Goal: Task Accomplishment & Management: Manage account settings

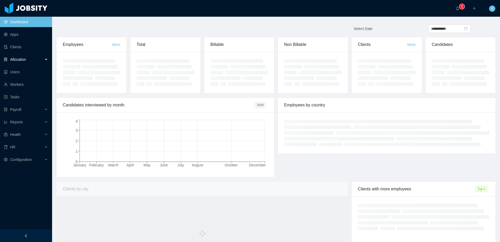
click at [26, 59] on span "Allocation" at bounding box center [18, 59] width 16 height 4
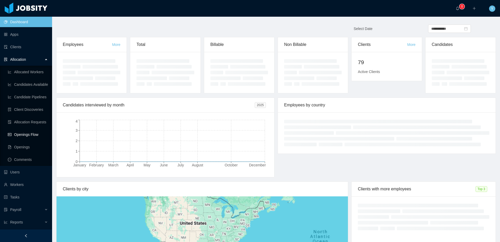
click at [25, 134] on link "Openings Flow" at bounding box center [28, 134] width 40 height 10
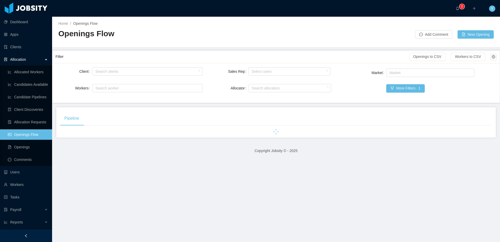
click at [113, 61] on div "Filter" at bounding box center [232, 57] width 354 height 10
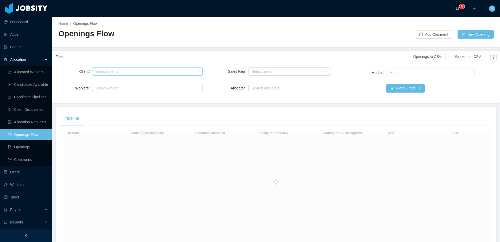
click at [112, 69] on div "Search clients" at bounding box center [146, 71] width 102 height 5
type input "******"
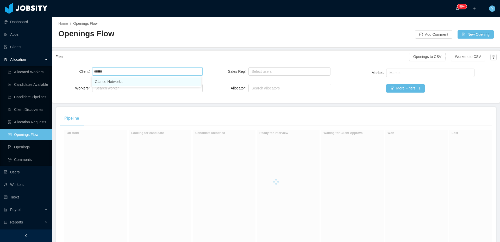
click at [119, 83] on li "Glance Networks" at bounding box center [146, 81] width 109 height 8
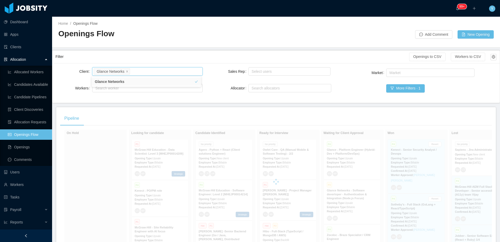
click at [150, 66] on div "Search clients Glance Networks" at bounding box center [147, 71] width 110 height 10
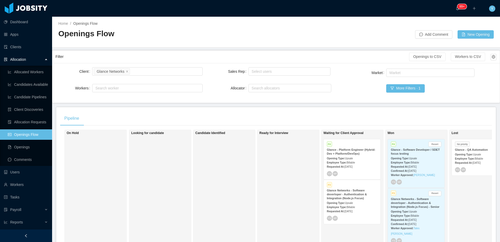
click at [352, 165] on div "Requested At: [DATE]" at bounding box center [352, 166] width 51 height 5
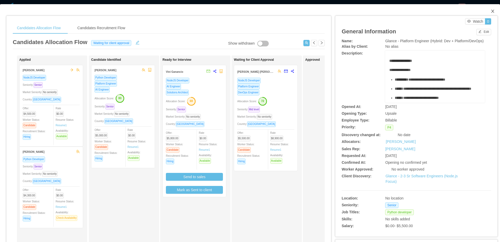
click at [491, 11] on icon "icon: close" at bounding box center [493, 11] width 4 height 4
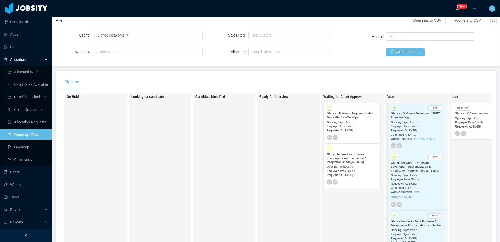
scroll to position [73, 0]
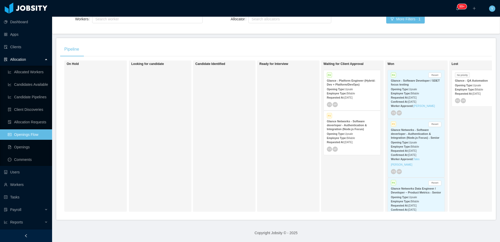
click at [355, 86] on div "Opening Type: Upsale" at bounding box center [352, 88] width 51 height 5
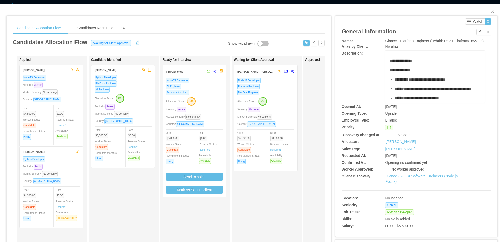
click at [304, 120] on div "Approved" at bounding box center [338, 185] width 70 height 261
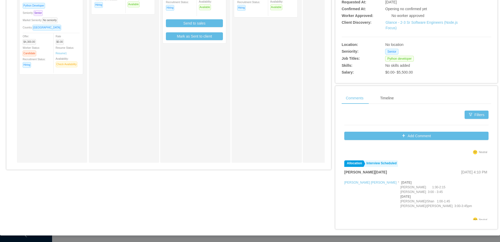
scroll to position [129, 0]
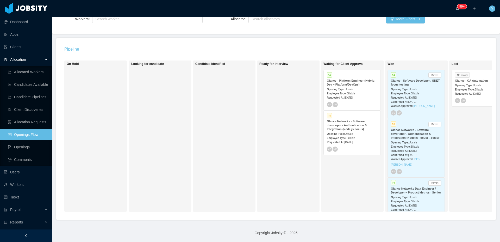
click at [361, 127] on strong "Glance Networks - Software deverloper - Authentication & Integration (Node.js F…" at bounding box center [347, 125] width 40 height 11
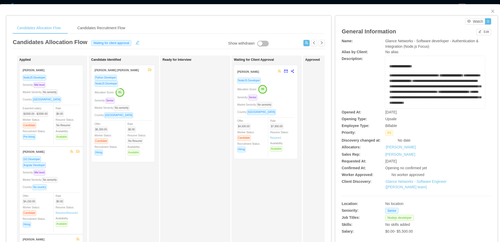
click at [290, 108] on div "NodeJS Developer Allocation Score: 99 Seniority: Senior Market Seniority: No se…" at bounding box center [265, 116] width 57 height 78
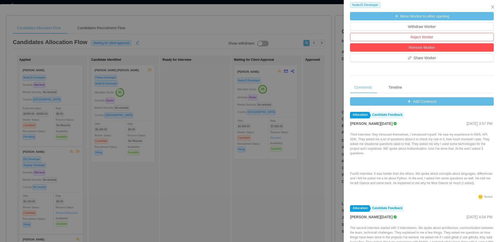
scroll to position [164, 0]
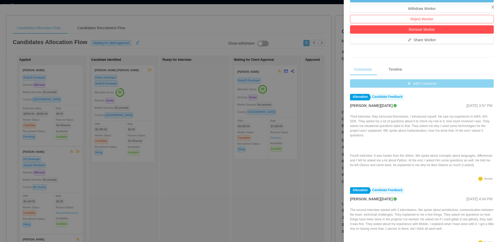
click at [418, 87] on button "Add Comment" at bounding box center [422, 83] width 144 height 8
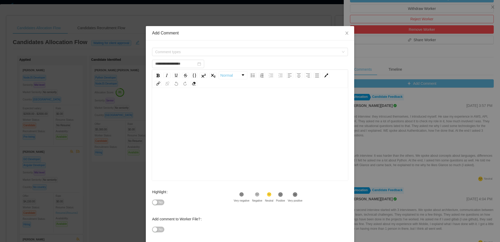
click at [268, 46] on div "**********" at bounding box center [250, 143] width 208 height 207
click at [263, 48] on span "Comment types" at bounding box center [248, 52] width 186 height 8
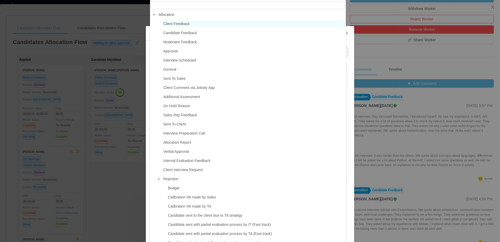
click at [218, 26] on span "Client Feedback" at bounding box center [253, 23] width 183 height 7
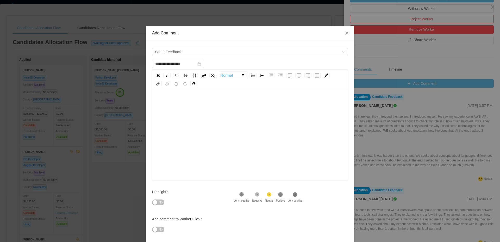
click at [243, 147] on div "rdw-editor" at bounding box center [250, 142] width 188 height 91
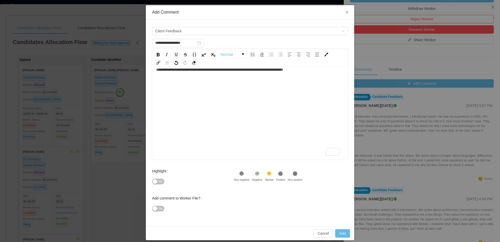
scroll to position [25, 0]
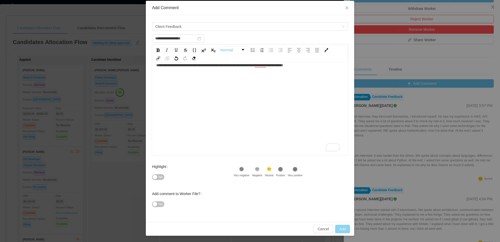
type input "**********"
click at [346, 232] on button "Add" at bounding box center [342, 229] width 15 height 8
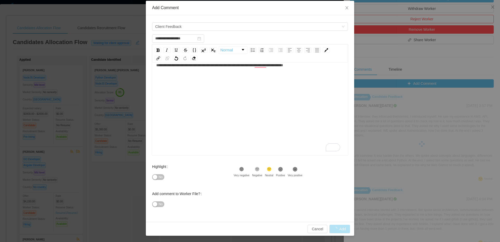
scroll to position [11, 0]
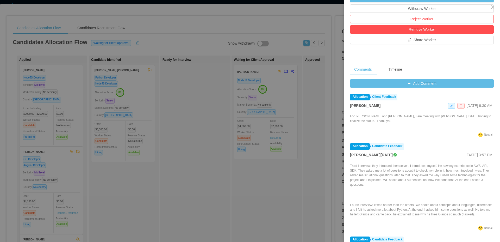
click at [239, 197] on div at bounding box center [250, 121] width 500 height 242
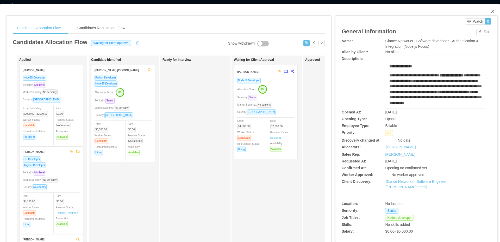
drag, startPoint x: 489, startPoint y: 13, endPoint x: 464, endPoint y: 26, distance: 28.9
click at [491, 13] on icon "icon: close" at bounding box center [493, 11] width 4 height 4
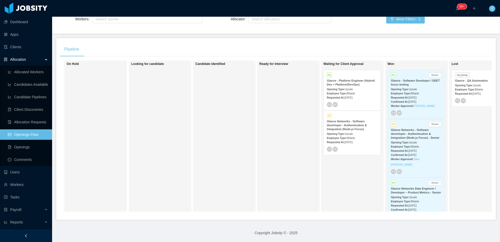
click at [405, 88] on strong "Opening Type:" at bounding box center [400, 89] width 18 height 3
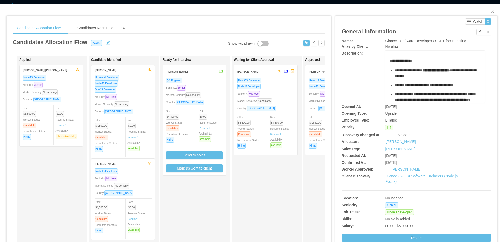
click at [274, 93] on div "Seniority: Mid level" at bounding box center [265, 94] width 57 height 6
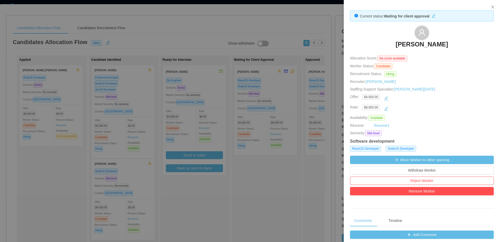
scroll to position [159, 0]
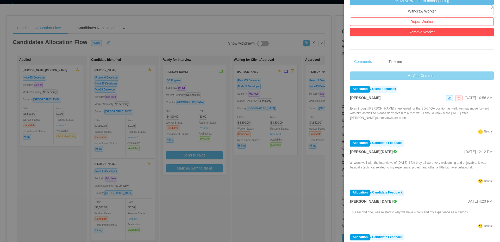
click at [398, 75] on button "Add Comment" at bounding box center [422, 75] width 144 height 8
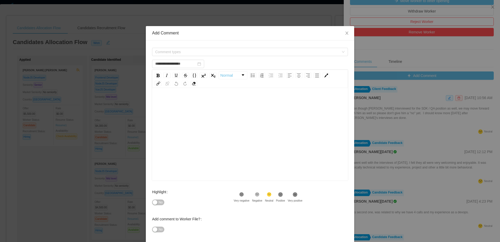
click at [299, 57] on div "Comment types" at bounding box center [250, 52] width 196 height 10
click at [303, 53] on span "Comment types" at bounding box center [247, 51] width 184 height 5
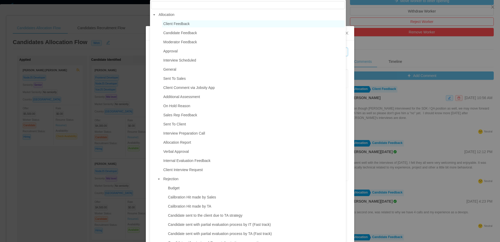
click at [224, 21] on span "Client Feedback" at bounding box center [253, 23] width 183 height 7
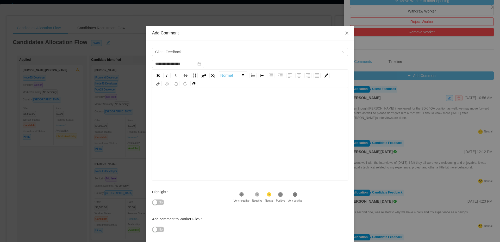
click at [226, 103] on div "rdw-editor" at bounding box center [250, 102] width 188 height 10
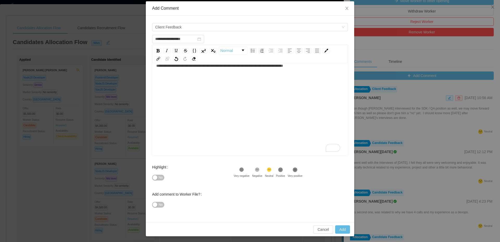
scroll to position [25, 0]
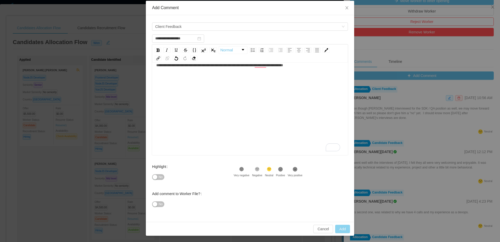
type input "**********"
click at [339, 227] on button "Add" at bounding box center [342, 229] width 15 height 8
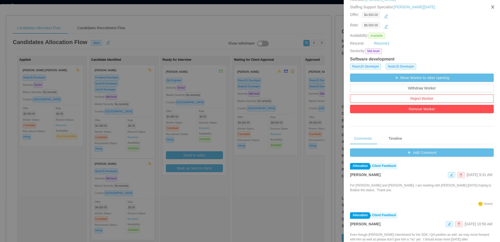
scroll to position [0, 0]
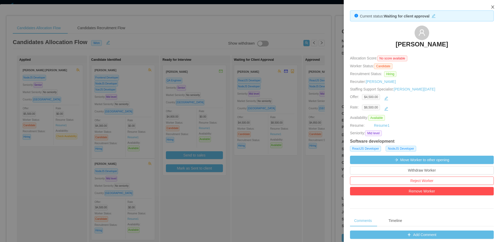
click at [492, 9] on button "Close" at bounding box center [493, 7] width 15 height 15
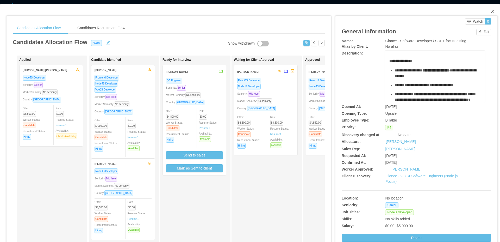
click at [491, 10] on icon "icon: close" at bounding box center [493, 11] width 4 height 4
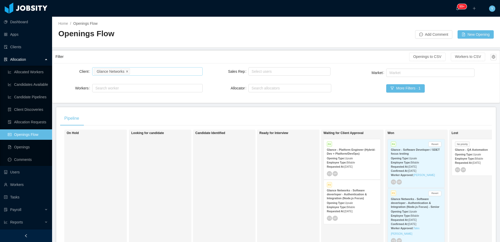
click at [127, 70] on span at bounding box center [127, 71] width 3 height 5
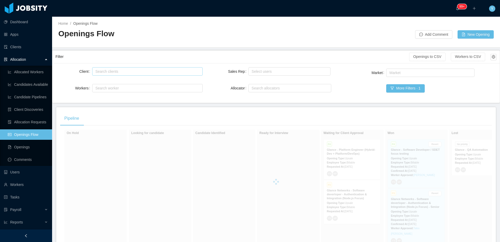
click at [135, 72] on div "Search clients" at bounding box center [146, 71] width 102 height 5
type input "******"
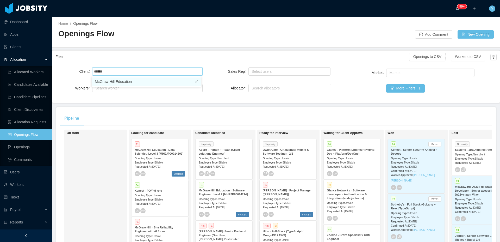
click at [162, 79] on li "McGraw-Hill Education" at bounding box center [146, 81] width 109 height 8
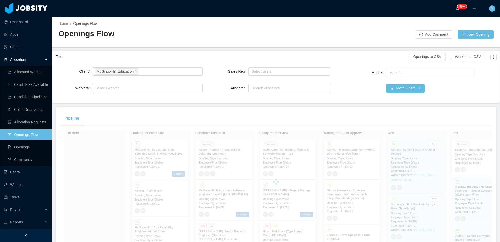
click at [215, 58] on div "Filter" at bounding box center [232, 57] width 354 height 10
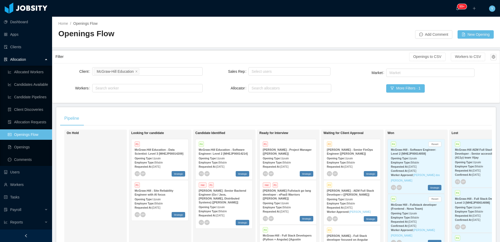
click at [355, 155] on div "Opening Type: Upsale" at bounding box center [352, 157] width 51 height 5
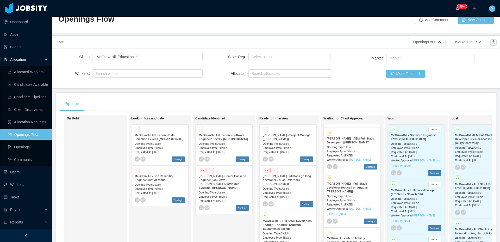
scroll to position [73, 0]
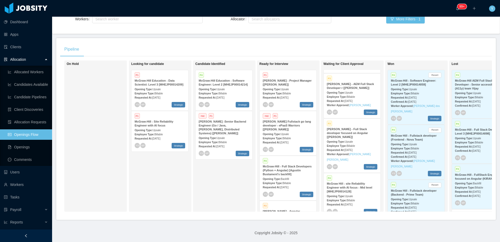
click at [364, 182] on div "McGraw Hill - site Reliability Engineer with AI focus - Mid level [MHEJP0001412…" at bounding box center [352, 188] width 51 height 12
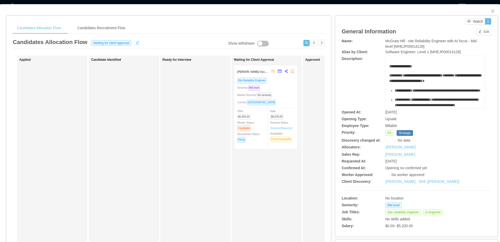
click at [289, 99] on div "Site Reliability Engineer Seniority: Mid level Market Seniority: No seniority C…" at bounding box center [265, 111] width 57 height 69
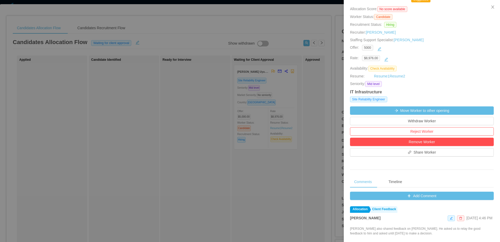
scroll to position [168, 0]
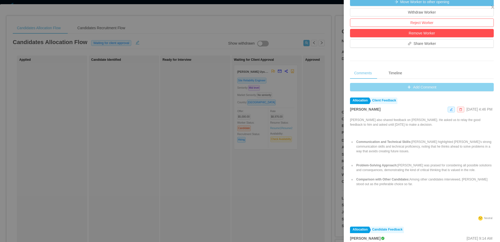
click at [432, 91] on button "Add Comment" at bounding box center [422, 87] width 144 height 8
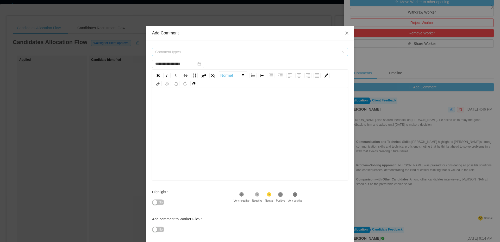
click at [295, 55] on span "Comment types" at bounding box center [248, 52] width 186 height 8
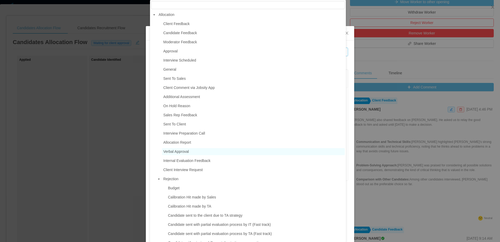
click at [184, 151] on span "Verbal Approval" at bounding box center [176, 151] width 26 height 4
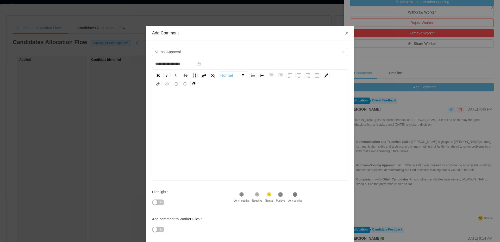
click at [233, 149] on div "rdw-editor" at bounding box center [250, 142] width 188 height 91
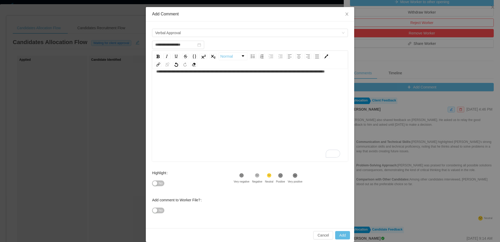
scroll to position [25, 0]
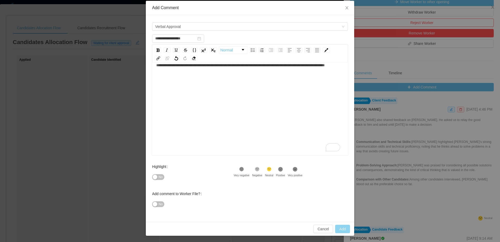
type input "**********"
click at [343, 226] on button "Add" at bounding box center [342, 229] width 15 height 8
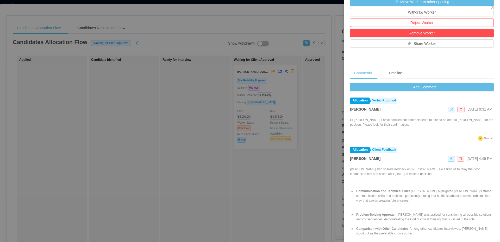
click at [312, 46] on div at bounding box center [250, 121] width 500 height 242
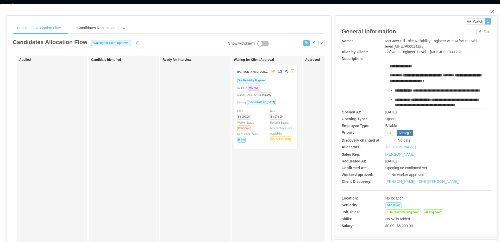
click at [492, 10] on span "Close" at bounding box center [493, 11] width 15 height 15
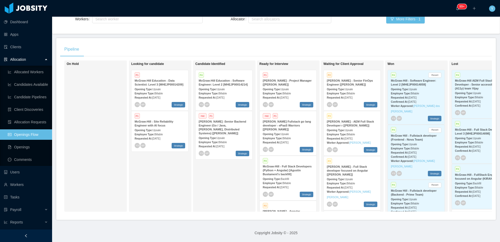
click at [361, 86] on div "Opening Type: Upsale" at bounding box center [352, 88] width 51 height 5
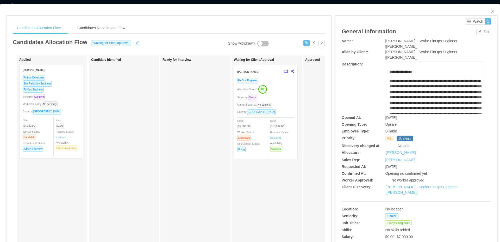
click at [279, 93] on div "FinOps Engineer Allocation Score: 89 Seniority: Senior Market Seniority: No sen…" at bounding box center [265, 116] width 57 height 78
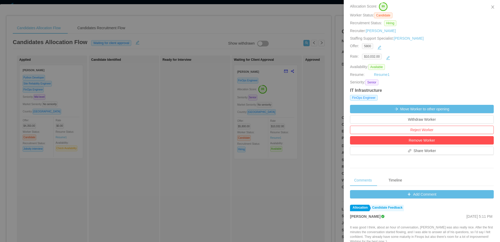
scroll to position [175, 0]
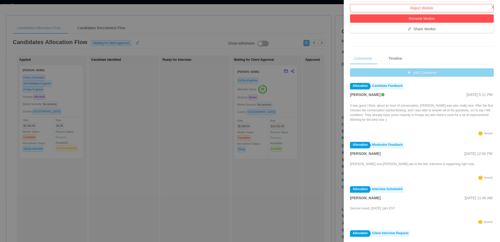
click at [429, 74] on button "Add Comment" at bounding box center [422, 72] width 144 height 8
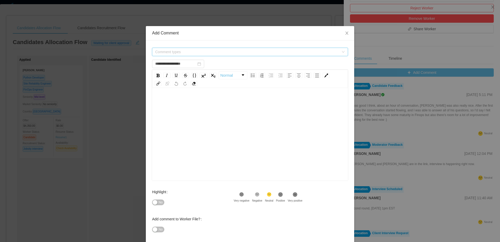
click at [198, 50] on span "Comment types" at bounding box center [247, 51] width 184 height 5
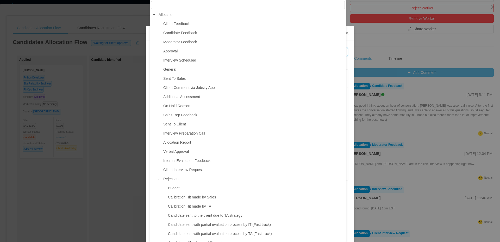
click at [171, 152] on span "Verbal Approval" at bounding box center [176, 151] width 26 height 4
click at [202, 142] on div "rdw-editor" at bounding box center [250, 142] width 188 height 91
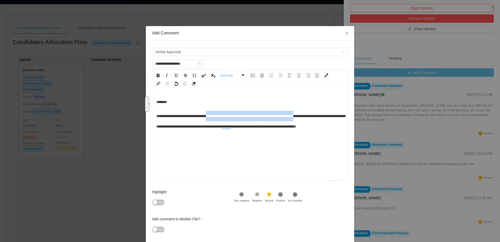
drag, startPoint x: 219, startPoint y: 116, endPoint x: 330, endPoint y: 114, distance: 110.5
click at [330, 114] on span "**********" at bounding box center [250, 121] width 189 height 14
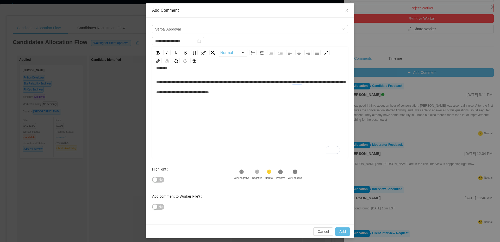
scroll to position [25, 0]
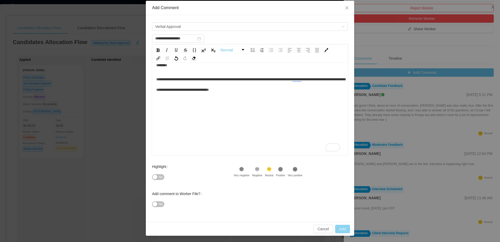
type input "**********"
click at [341, 227] on button "Add" at bounding box center [342, 229] width 15 height 8
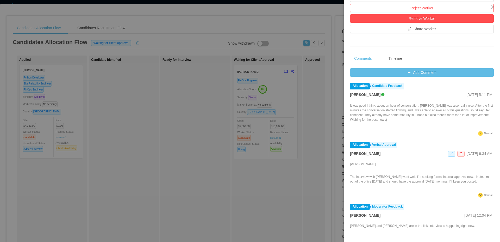
click at [307, 86] on div at bounding box center [250, 121] width 500 height 242
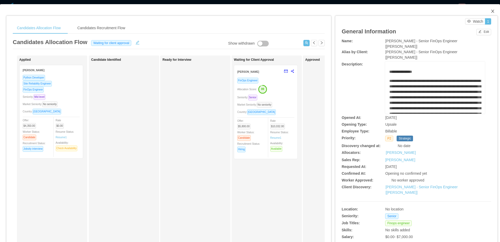
click at [491, 12] on icon "icon: close" at bounding box center [493, 11] width 4 height 4
